Goal: Navigation & Orientation: Find specific page/section

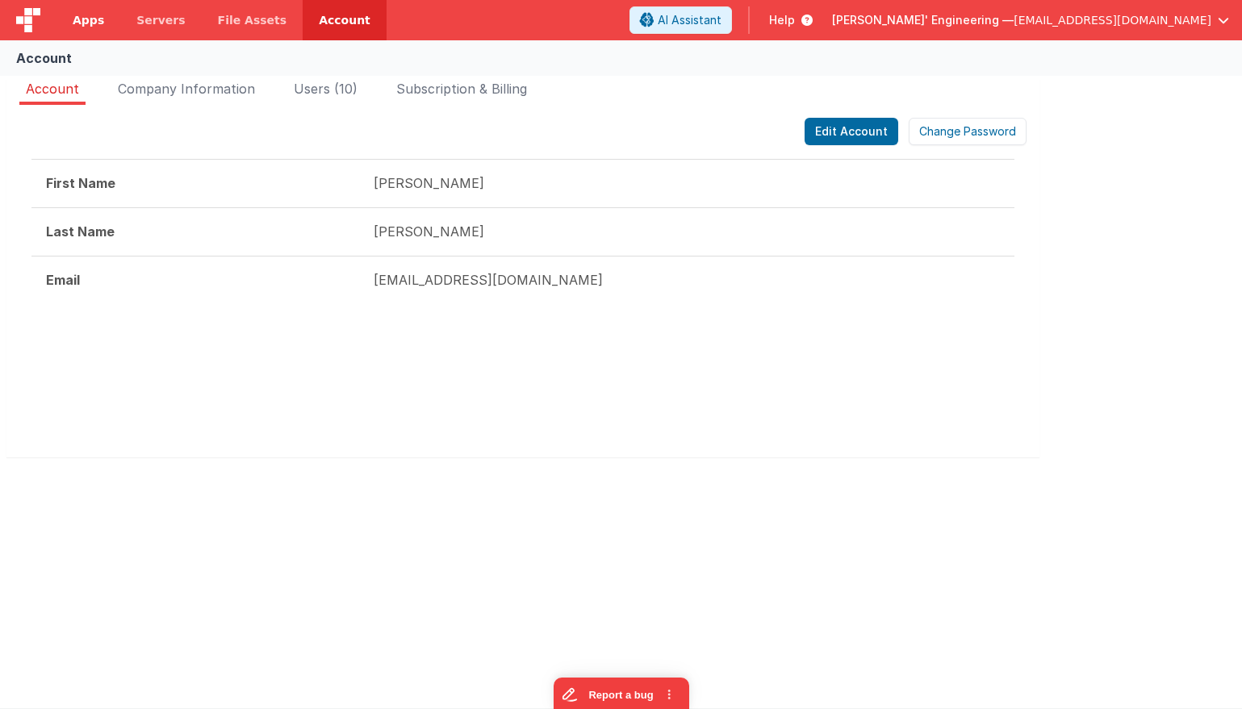
click at [85, 30] on link "Apps" at bounding box center [88, 20] width 64 height 40
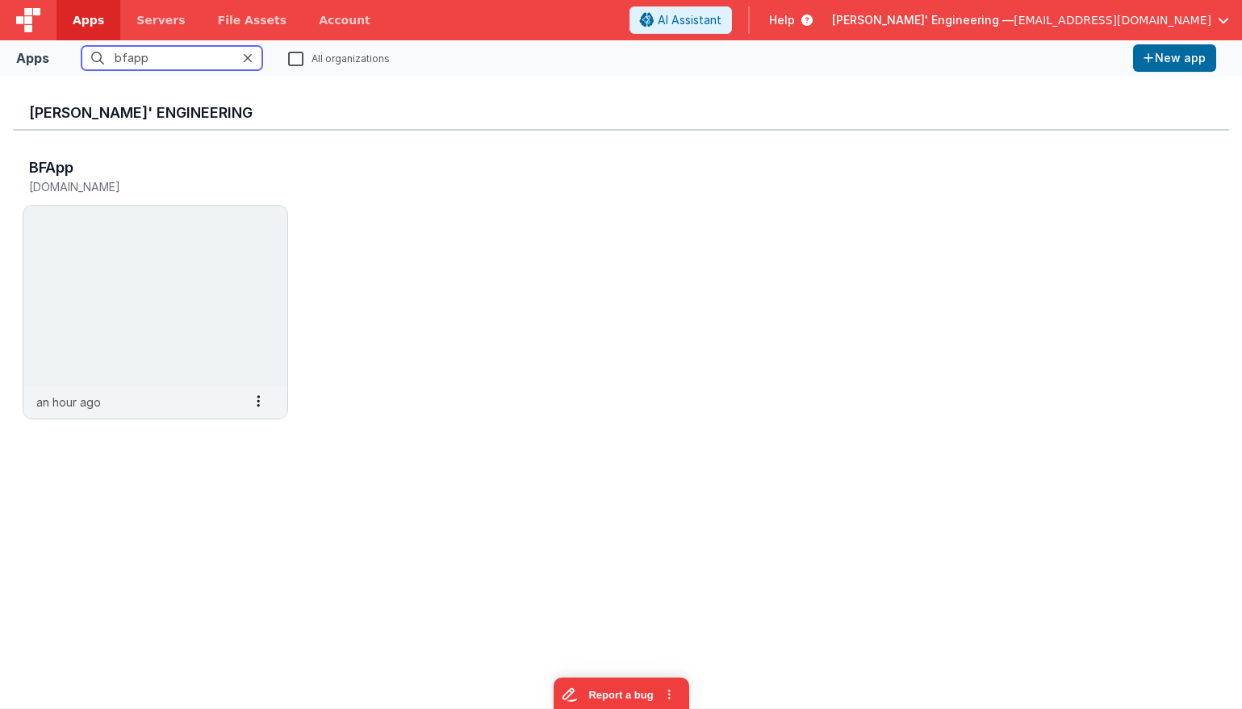
drag, startPoint x: 195, startPoint y: 58, endPoint x: 65, endPoint y: 51, distance: 130.1
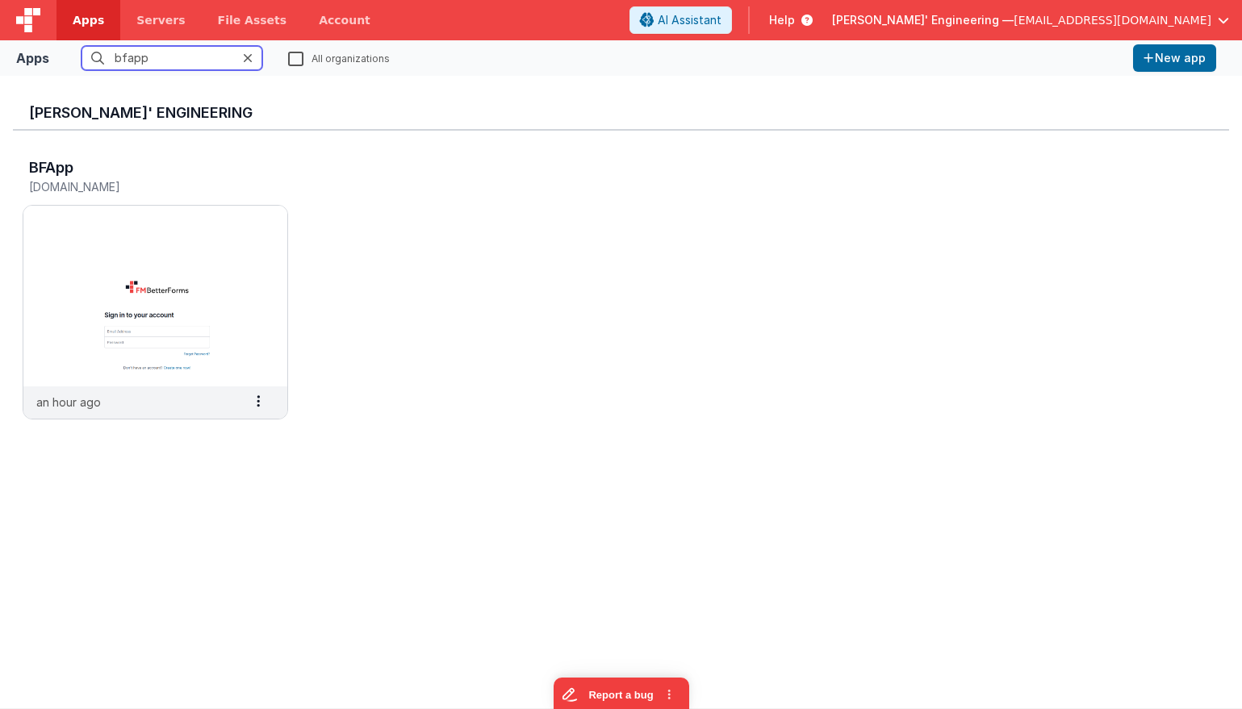
click at [65, 51] on fieldset "bfapp All organizations" at bounding box center [591, 58] width 1071 height 24
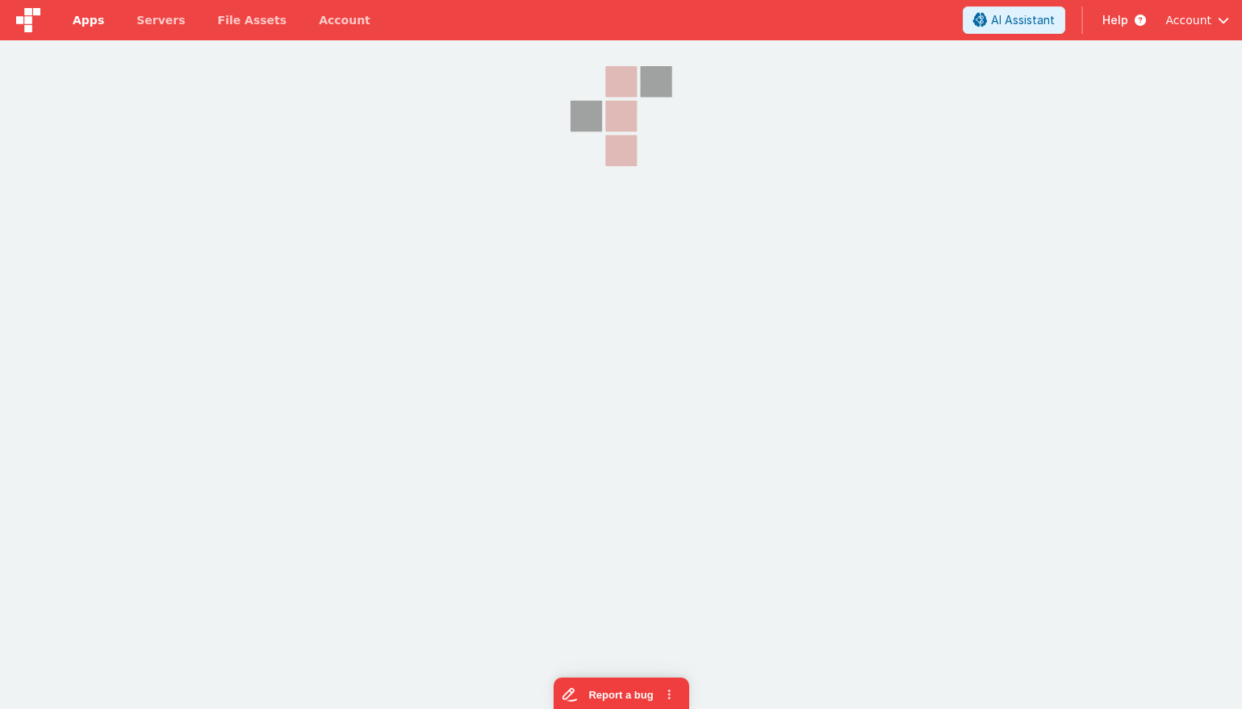
click at [85, 23] on span "Apps" at bounding box center [88, 20] width 31 height 16
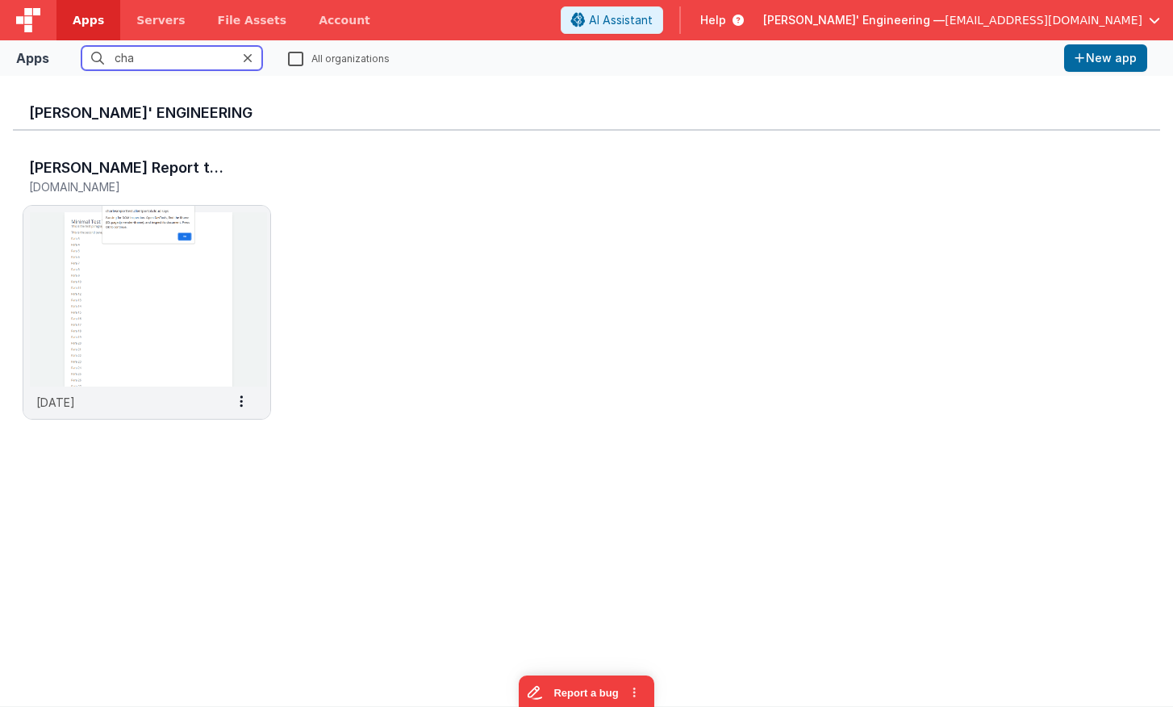
type input "char"
click at [139, 291] on img at bounding box center [146, 296] width 247 height 181
